Goal: Register for event/course: Sign up to attend an event or enroll in a course

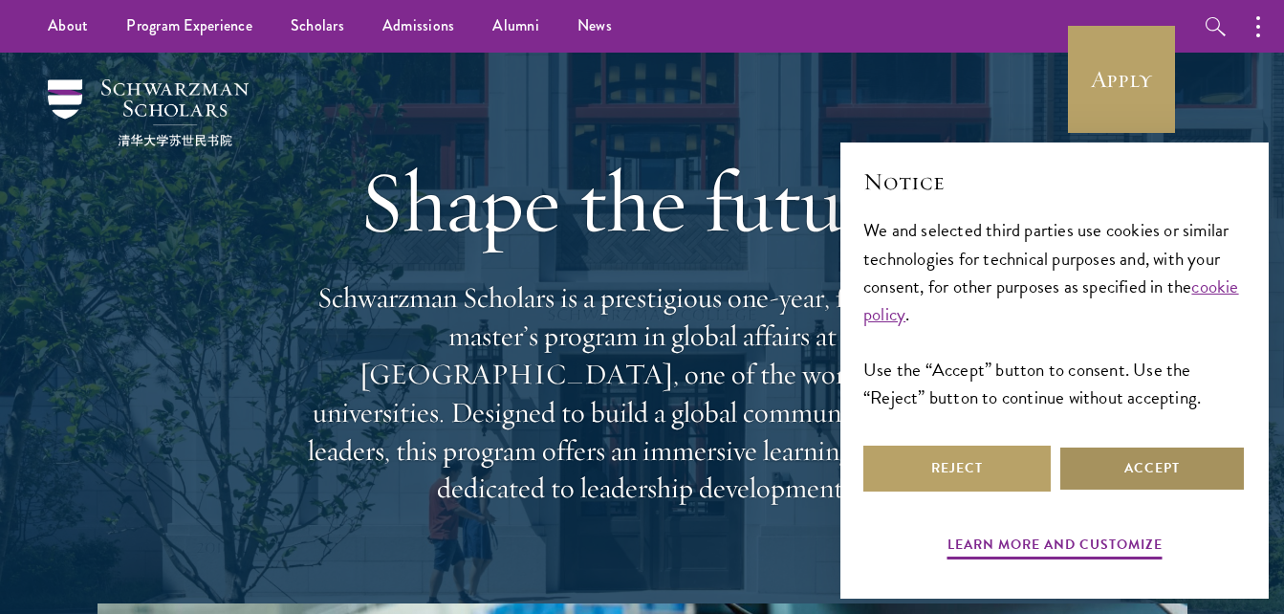
click at [1189, 462] on button "Accept" at bounding box center [1151, 469] width 187 height 46
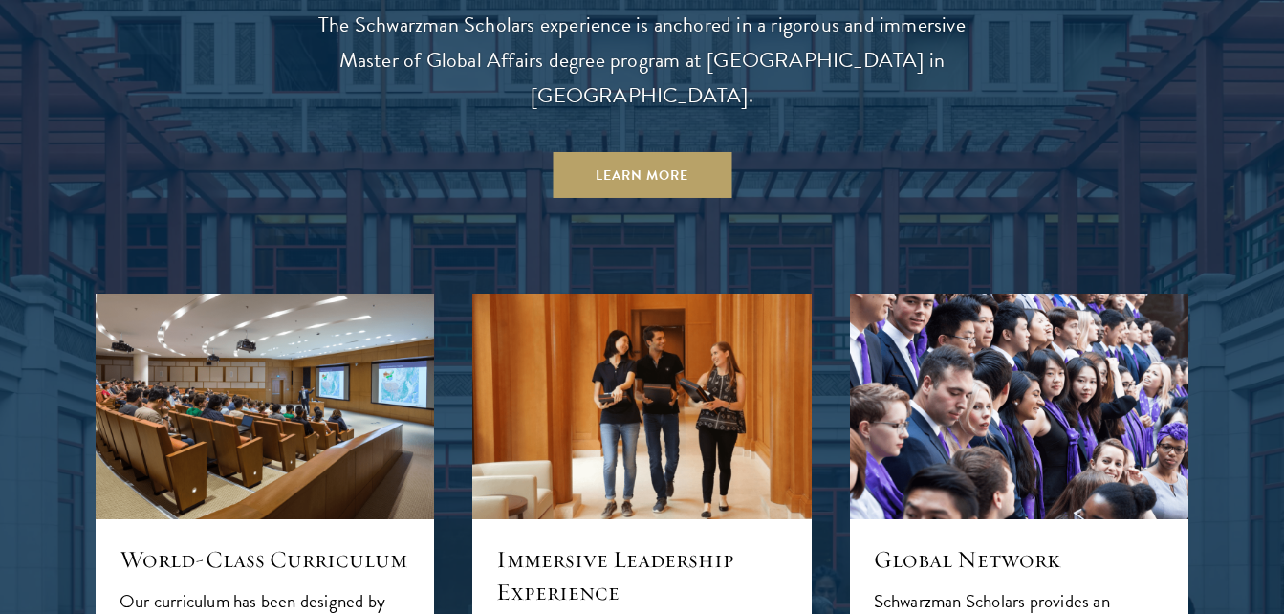
scroll to position [1826, 0]
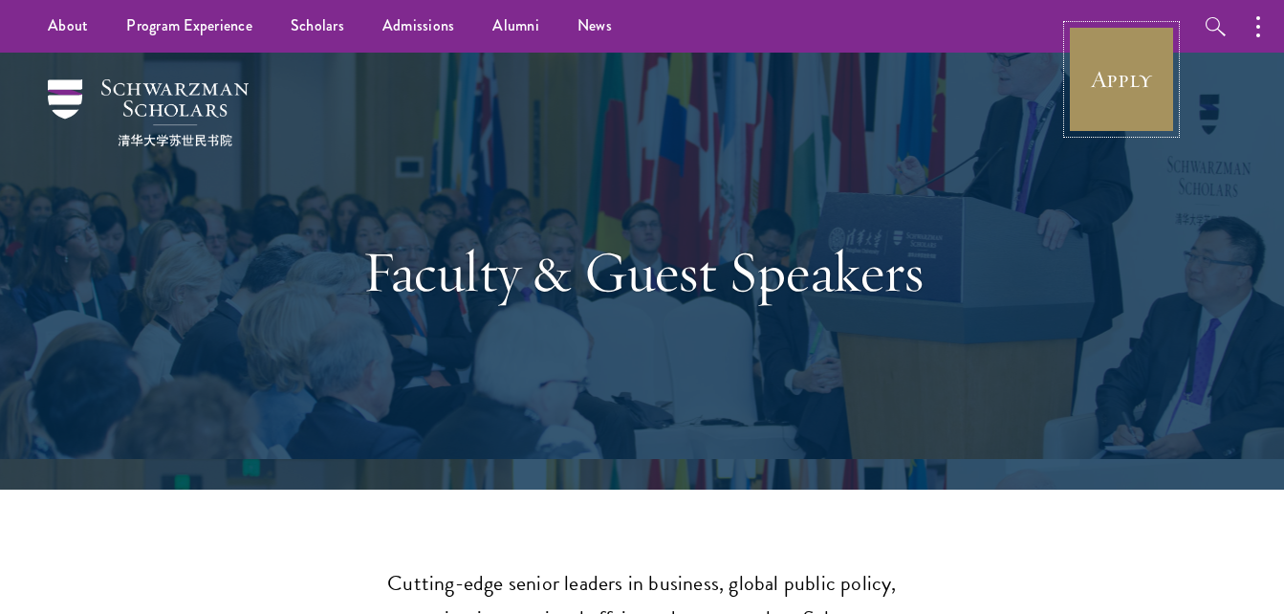
click at [1113, 84] on link "Apply" at bounding box center [1121, 79] width 107 height 107
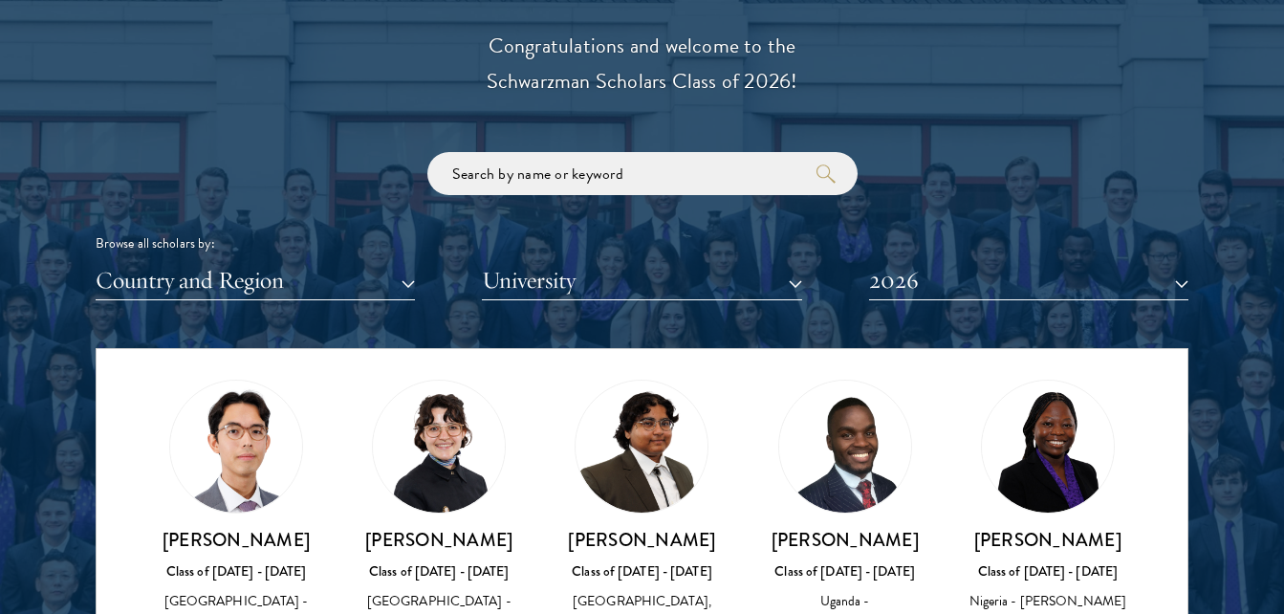
scroll to position [432, 0]
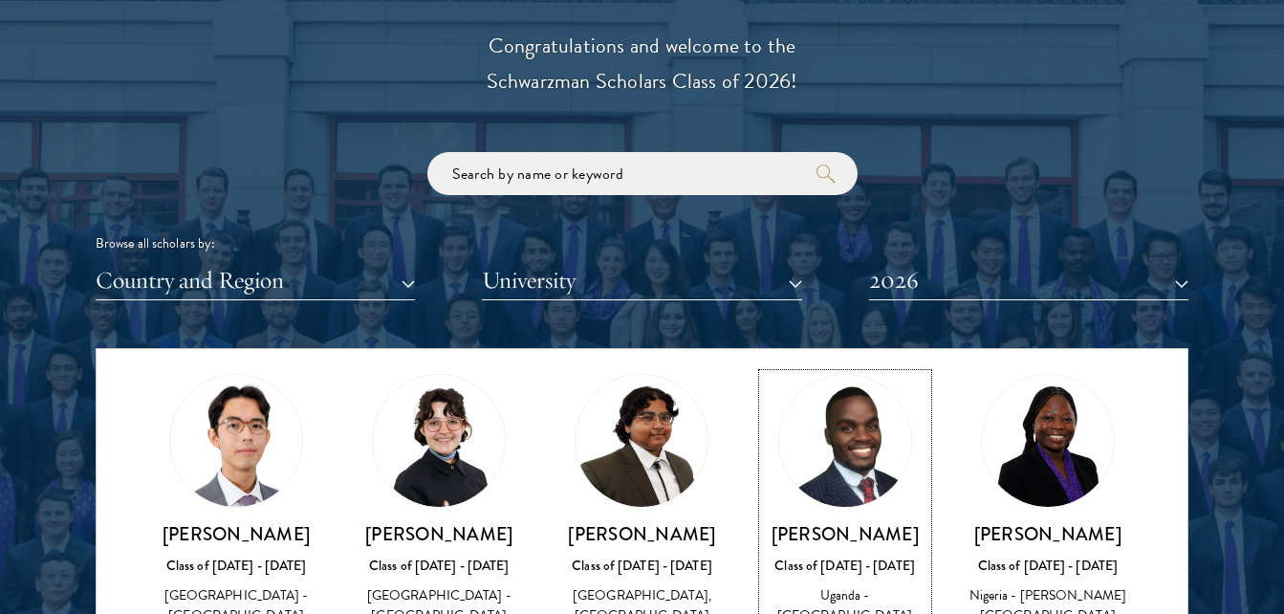
click at [854, 465] on img at bounding box center [845, 440] width 145 height 145
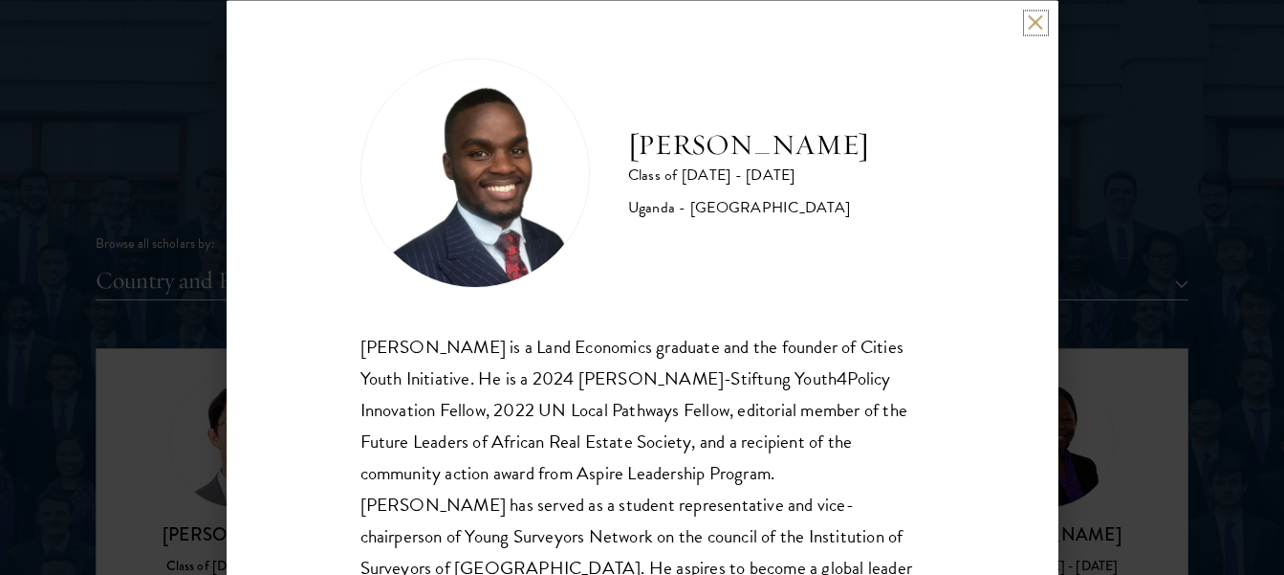
click at [1036, 23] on button at bounding box center [1036, 22] width 16 height 16
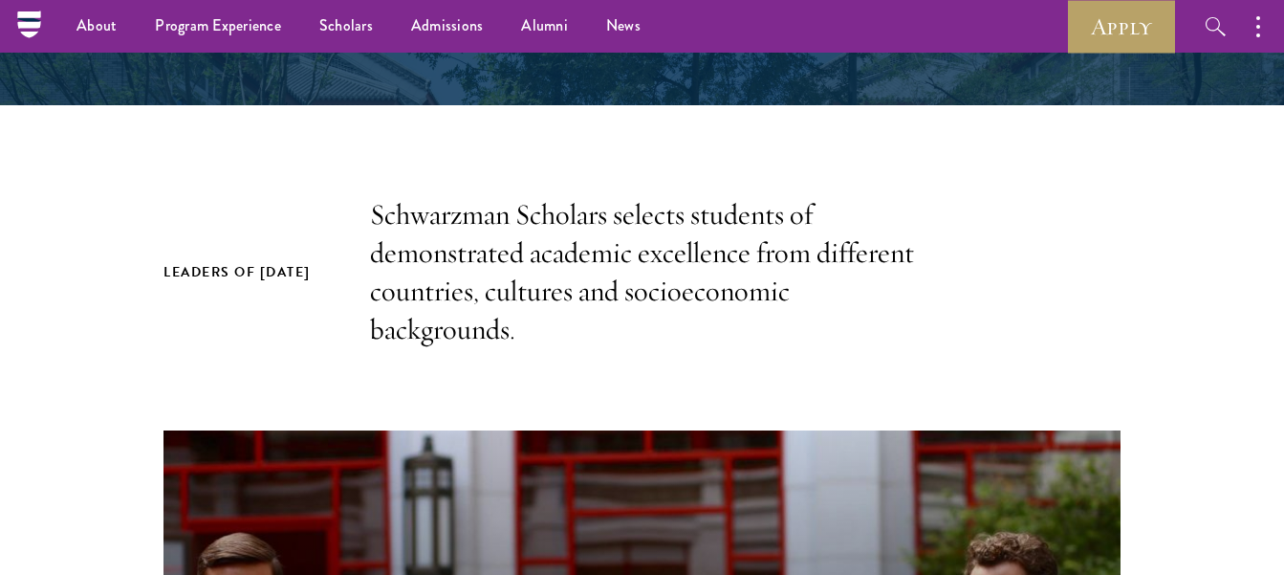
scroll to position [486, 0]
